Goal: Transaction & Acquisition: Book appointment/travel/reservation

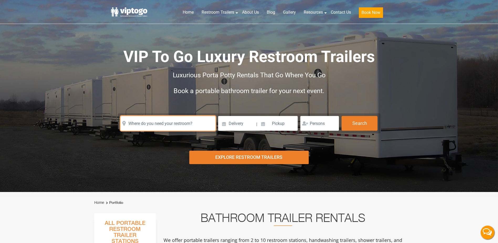
click at [169, 123] on input "text" at bounding box center [168, 123] width 95 height 15
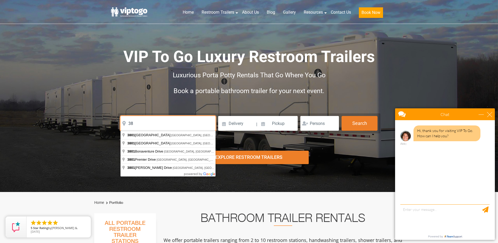
type input "3"
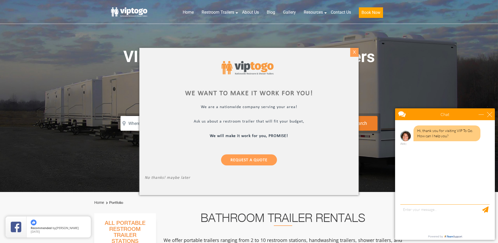
click at [353, 54] on div "X" at bounding box center [355, 52] width 8 height 9
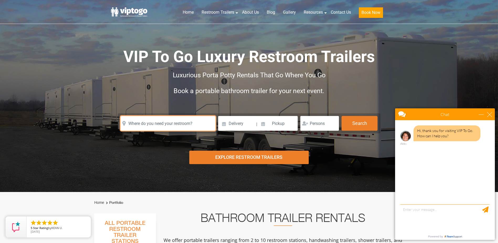
click at [187, 126] on input "text" at bounding box center [168, 123] width 95 height 15
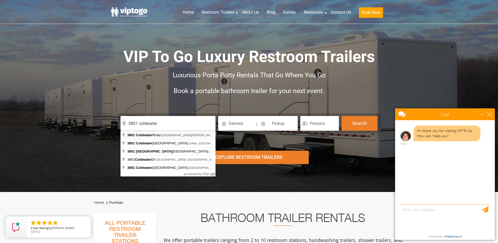
type input "3801 Coldwater Road, Fort Wayne, IN, USA"
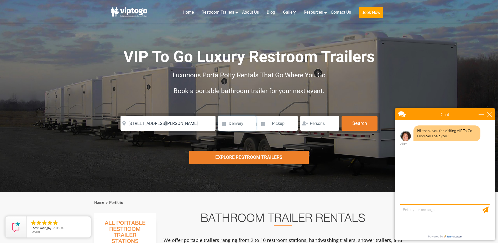
click at [237, 121] on input at bounding box center [237, 123] width 38 height 15
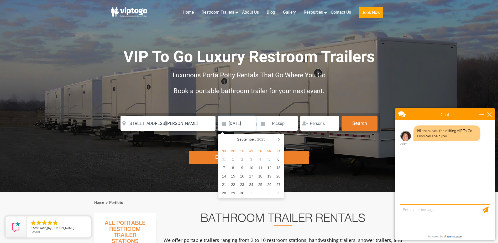
type input "1/21/26"
drag, startPoint x: 273, startPoint y: 123, endPoint x: 277, endPoint y: 123, distance: 3.9
click at [274, 123] on input at bounding box center [278, 123] width 40 height 15
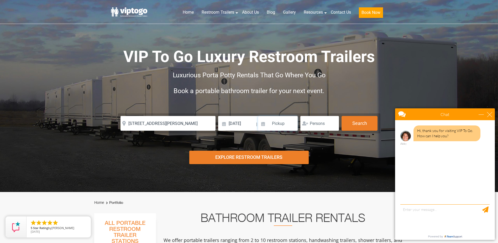
click at [287, 124] on input at bounding box center [278, 123] width 40 height 15
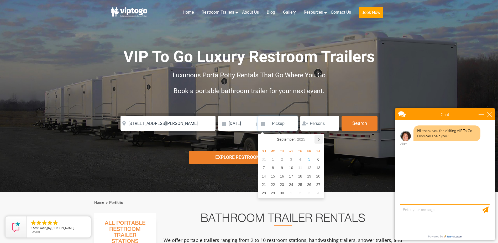
click at [318, 138] on icon at bounding box center [319, 139] width 8 height 8
click at [311, 184] on div "27" at bounding box center [309, 184] width 9 height 8
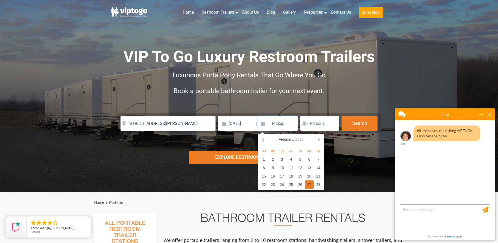
type input "02/27/2026"
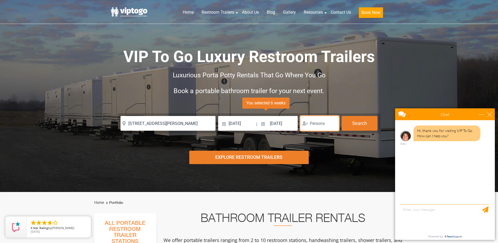
click at [323, 126] on input "number" at bounding box center [320, 123] width 39 height 15
click at [332, 122] on input "1" at bounding box center [320, 123] width 39 height 15
click at [332, 122] on input "2" at bounding box center [320, 123] width 39 height 15
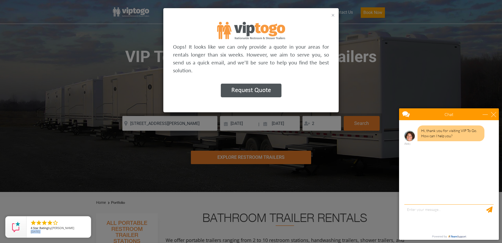
click at [335, 13] on button "×" at bounding box center [333, 15] width 3 height 6
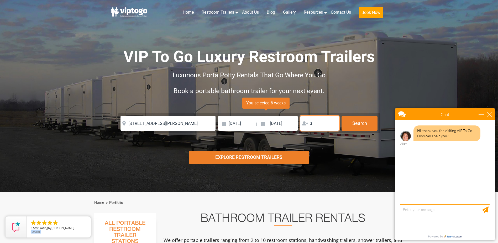
click at [335, 121] on input "3" at bounding box center [320, 123] width 39 height 15
click at [334, 122] on input "4" at bounding box center [320, 123] width 39 height 15
click at [334, 122] on input "5" at bounding box center [320, 123] width 39 height 15
click at [334, 122] on input "6" at bounding box center [320, 123] width 39 height 15
click at [334, 122] on input "7" at bounding box center [320, 123] width 39 height 15
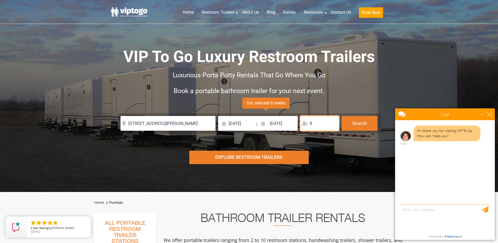
type input "8"
click at [334, 122] on input "8" at bounding box center [320, 123] width 39 height 15
click at [354, 124] on button "Search" at bounding box center [360, 123] width 36 height 14
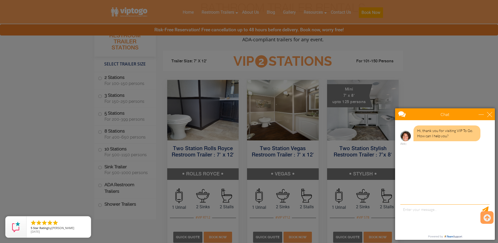
scroll to position [213, 0]
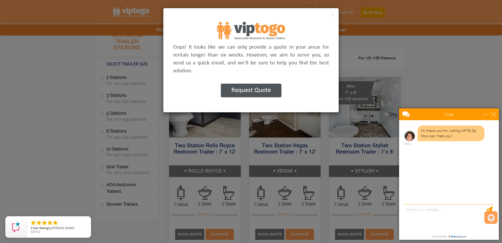
click at [254, 85] on button "Request Quote" at bounding box center [251, 91] width 61 height 14
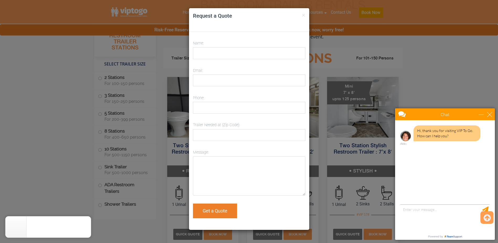
click at [306, 17] on div "× Request a Quote" at bounding box center [249, 20] width 120 height 24
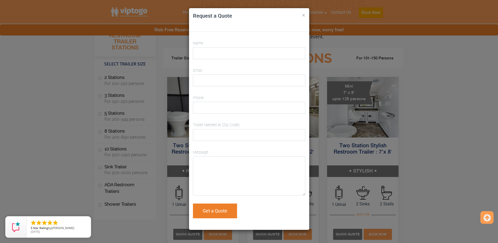
click at [305, 16] on button "×" at bounding box center [303, 15] width 3 height 6
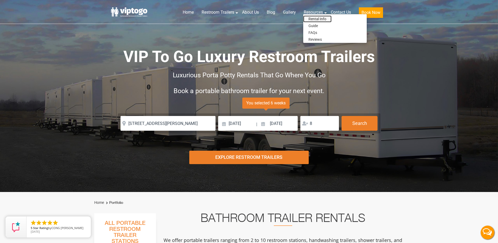
click at [315, 17] on link "Rental Info" at bounding box center [317, 18] width 28 height 7
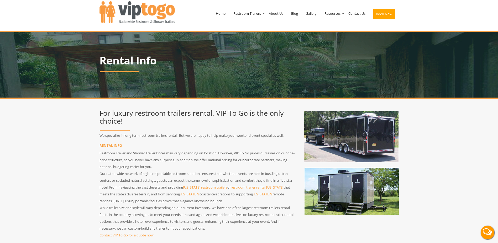
scroll to position [87, 0]
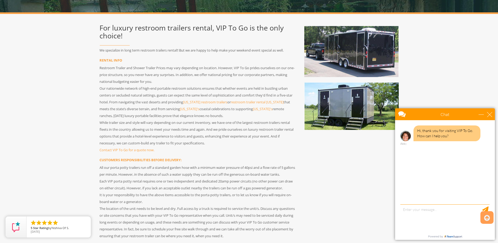
click at [401, 189] on div "Hi, thank you for visiting VIP To Go. How can I help you? Abby" at bounding box center [445, 162] width 100 height 85
click at [338, 181] on div "For luxury restroom trailers rental, VIP To Go is the only choice! We specializ…" at bounding box center [249, 130] width 307 height 222
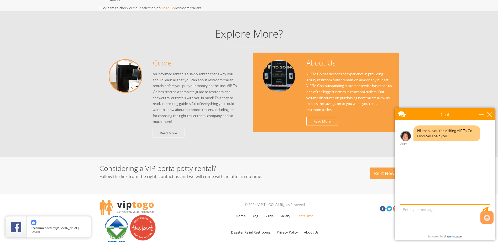
scroll to position [530, 0]
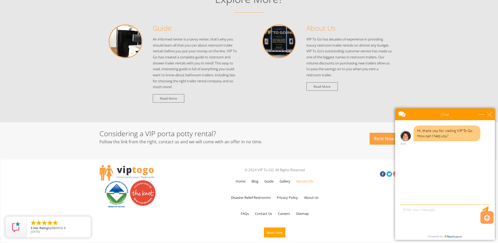
click at [384, 146] on div "Considering a VIP porta potty rental? Follow the link from the right, contact u…" at bounding box center [249, 135] width 307 height 37
click at [385, 142] on link "Rent Now" at bounding box center [384, 139] width 29 height 12
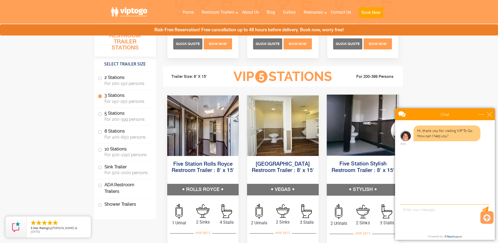
scroll to position [753, 0]
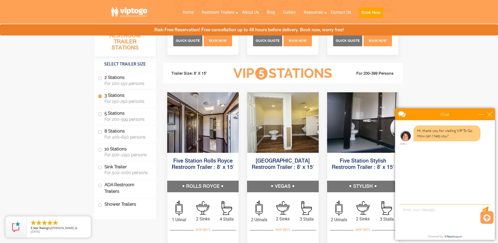
click at [493, 115] on div "Chat" at bounding box center [445, 114] width 100 height 12
click at [492, 114] on div "close" at bounding box center [489, 114] width 5 height 5
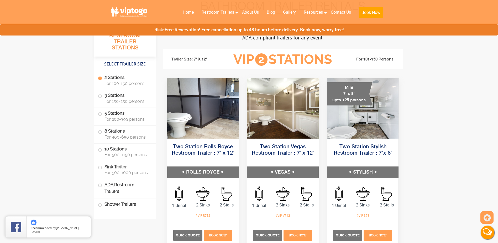
scroll to position [210, 0]
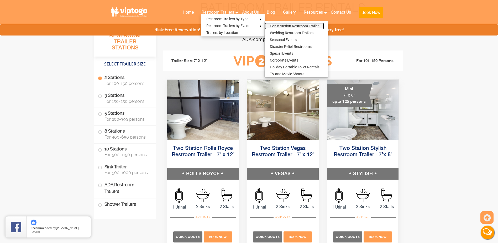
click at [303, 28] on link "Construction Restroom Trailer" at bounding box center [294, 26] width 59 height 7
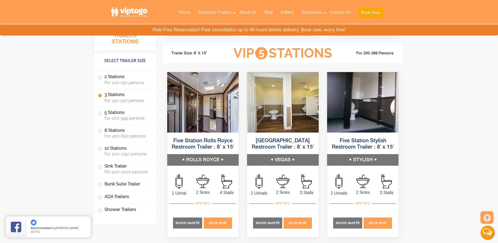
scroll to position [1016, 0]
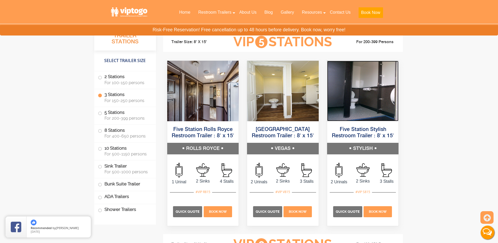
click at [365, 111] on img at bounding box center [363, 91] width 72 height 60
click at [100, 114] on span at bounding box center [100, 113] width 2 height 2
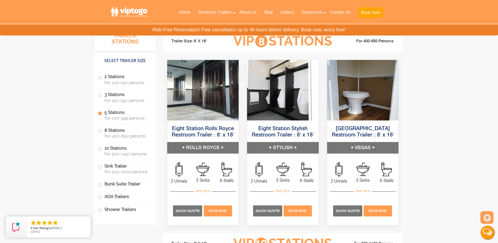
scroll to position [1219, 0]
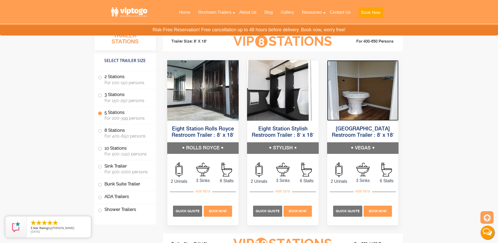
click at [360, 106] on img at bounding box center [363, 90] width 72 height 60
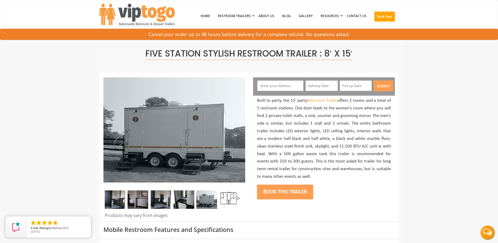
click at [137, 201] on img at bounding box center [138, 199] width 21 height 18
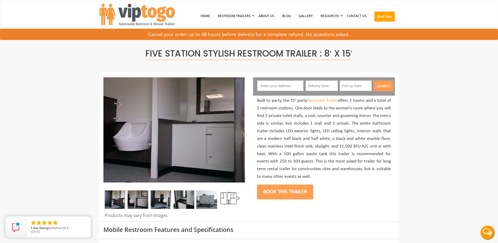
click at [165, 199] on img at bounding box center [161, 199] width 21 height 18
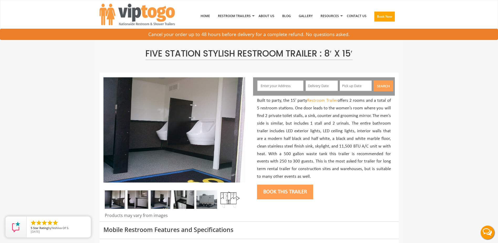
click at [177, 200] on img at bounding box center [184, 199] width 21 height 18
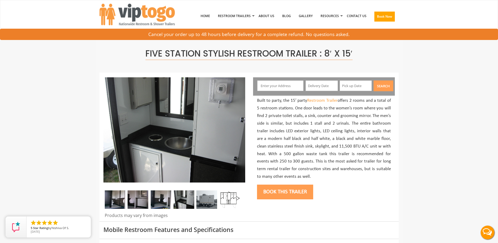
click at [200, 198] on img at bounding box center [206, 199] width 21 height 18
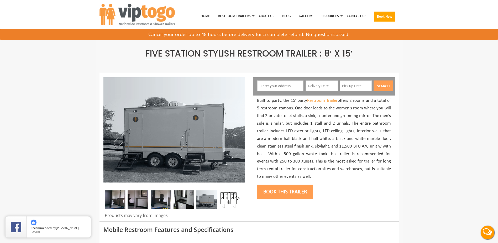
click at [226, 197] on img at bounding box center [230, 199] width 21 height 18
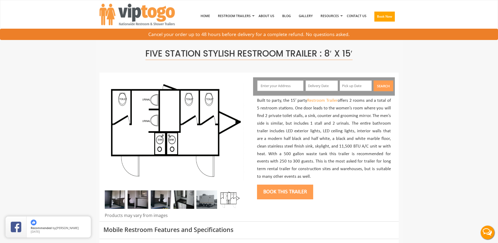
click at [332, 211] on div at bounding box center [249, 147] width 299 height 148
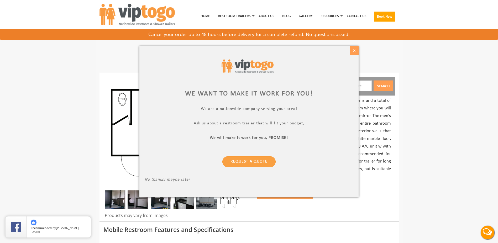
click at [351, 50] on div "X" at bounding box center [355, 50] width 8 height 9
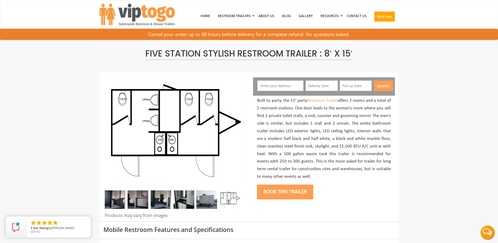
click at [200, 202] on img at bounding box center [206, 199] width 21 height 18
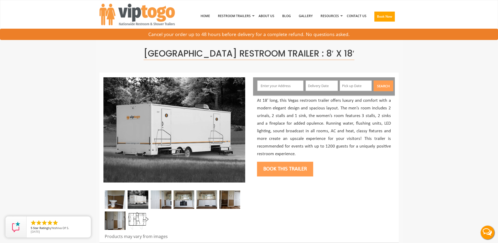
click at [157, 199] on img at bounding box center [161, 199] width 21 height 18
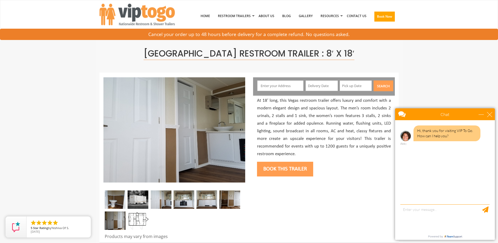
click at [178, 200] on img at bounding box center [184, 199] width 21 height 18
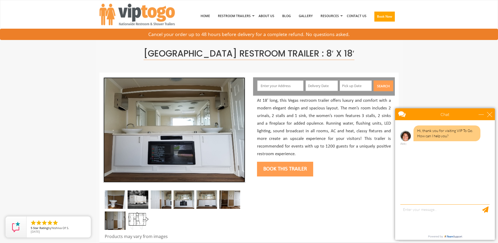
click at [173, 170] on img at bounding box center [175, 129] width 142 height 105
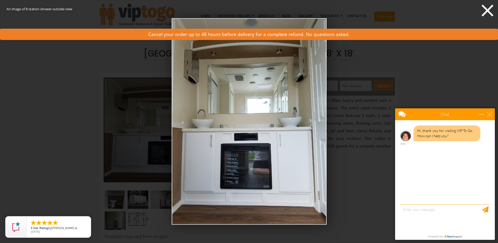
click at [485, 10] on icon at bounding box center [488, 11] width 16 height 16
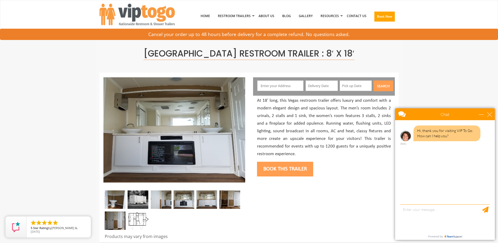
click at [177, 225] on div at bounding box center [175, 211] width 142 height 42
click at [175, 204] on img at bounding box center [184, 199] width 21 height 18
click at [215, 201] on img at bounding box center [206, 199] width 21 height 18
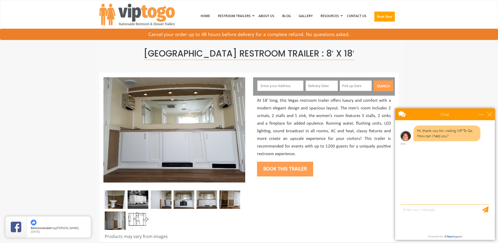
click at [234, 201] on img at bounding box center [230, 199] width 21 height 18
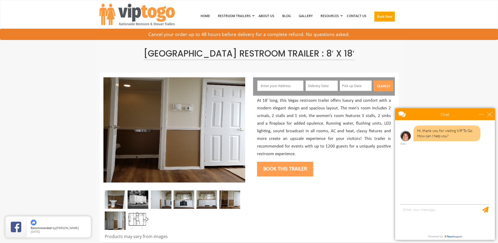
click at [139, 224] on img at bounding box center [138, 220] width 21 height 18
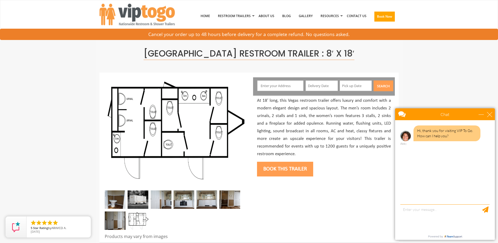
click at [456, 25] on nav "Toggle navigation VIPTOGO Home Restroom Trailers Restroom Trailers by Type All …" at bounding box center [249, 17] width 498 height 34
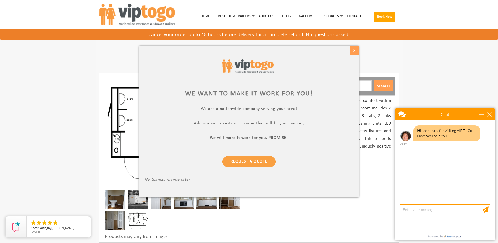
click at [354, 51] on div "X" at bounding box center [355, 50] width 8 height 9
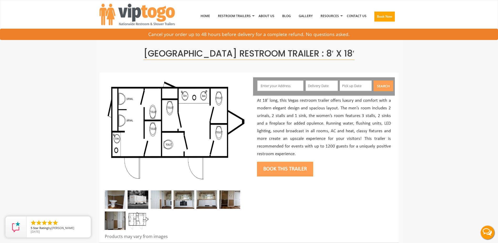
click at [118, 203] on img at bounding box center [115, 199] width 21 height 18
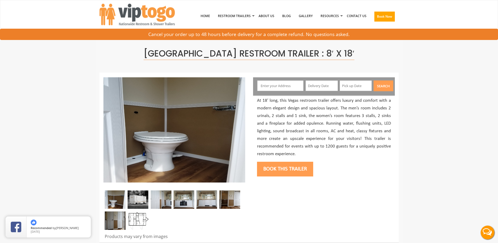
click at [129, 229] on img at bounding box center [138, 220] width 21 height 18
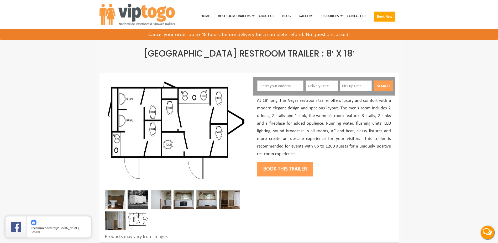
click at [357, 19] on link "Contact Us" at bounding box center [357, 15] width 28 height 27
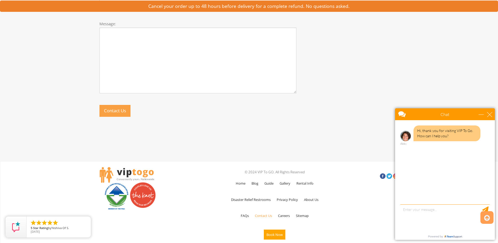
scroll to position [324, 0]
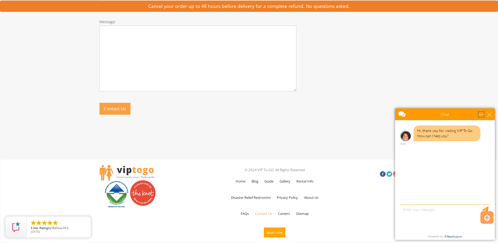
click at [484, 116] on div "minimize" at bounding box center [481, 114] width 5 height 5
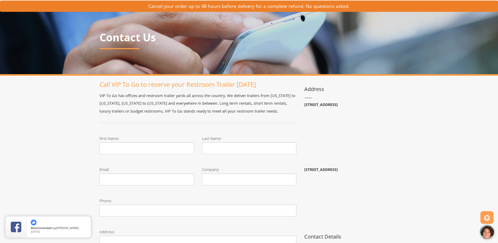
scroll to position [0, 0]
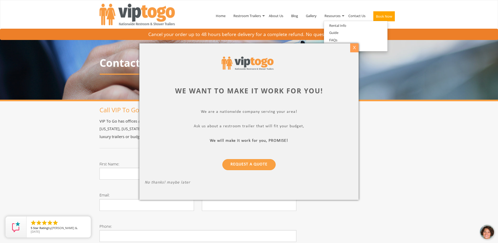
click at [354, 48] on div "X" at bounding box center [355, 47] width 8 height 9
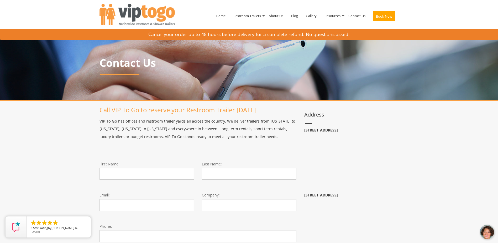
click at [426, 17] on nav "Toggle navigation VIPTOGO Home Restroom Trailers Restroom Trailers by Type All …" at bounding box center [249, 17] width 498 height 34
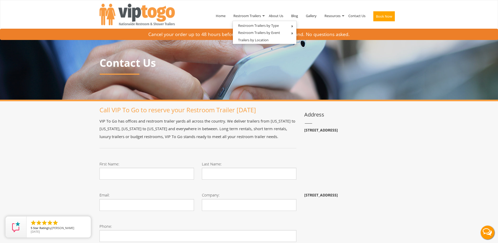
click at [430, 18] on nav "Toggle navigation VIPTOGO Home Restroom Trailers Restroom Trailers by Type All …" at bounding box center [249, 17] width 498 height 34
